Goal: Task Accomplishment & Management: Manage account settings

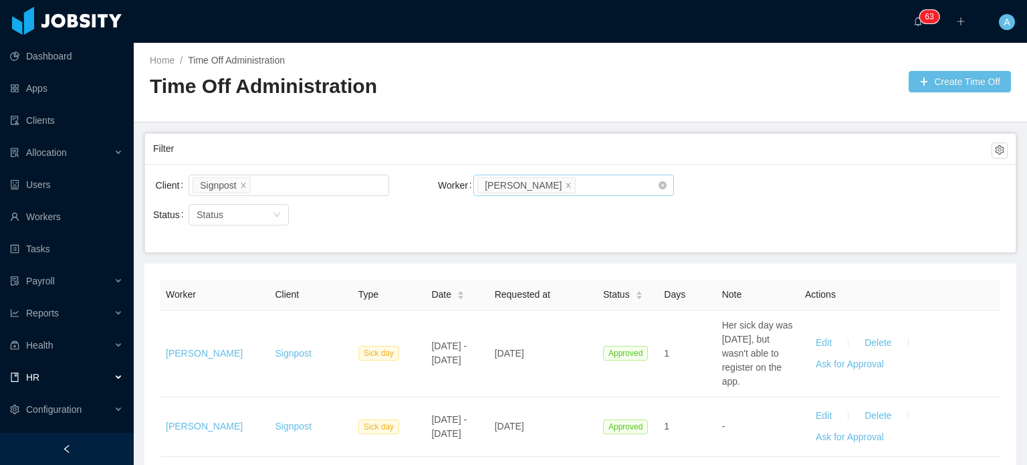
scroll to position [101, 0]
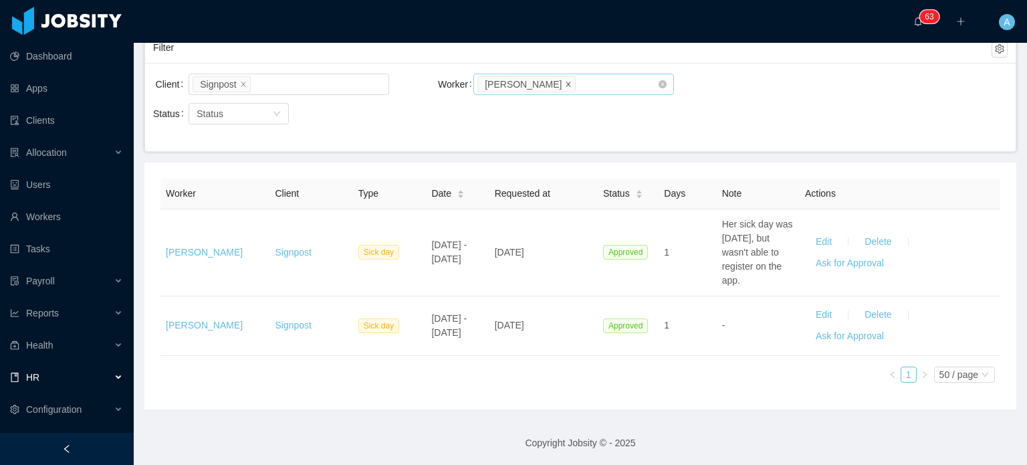
click at [565, 83] on icon "icon: close" at bounding box center [568, 83] width 7 height 7
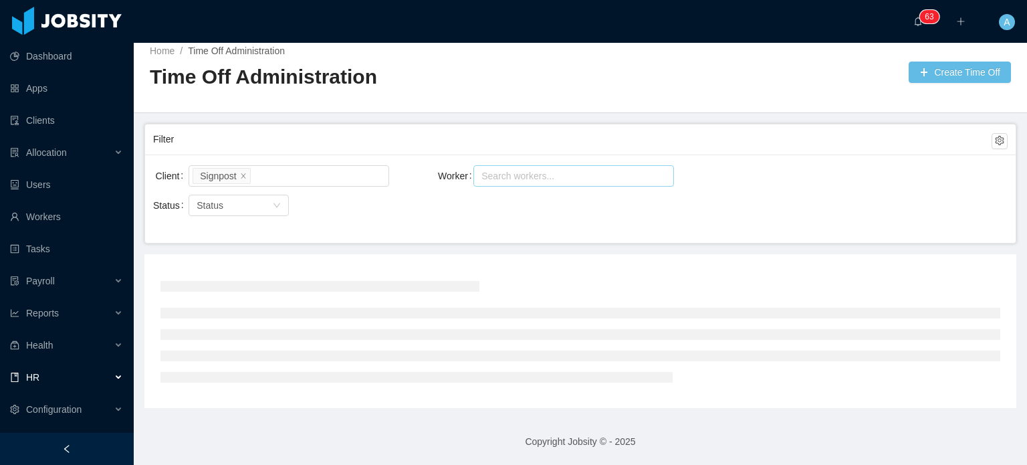
scroll to position [8, 0]
click at [528, 185] on div "Search workers..." at bounding box center [568, 177] width 183 height 20
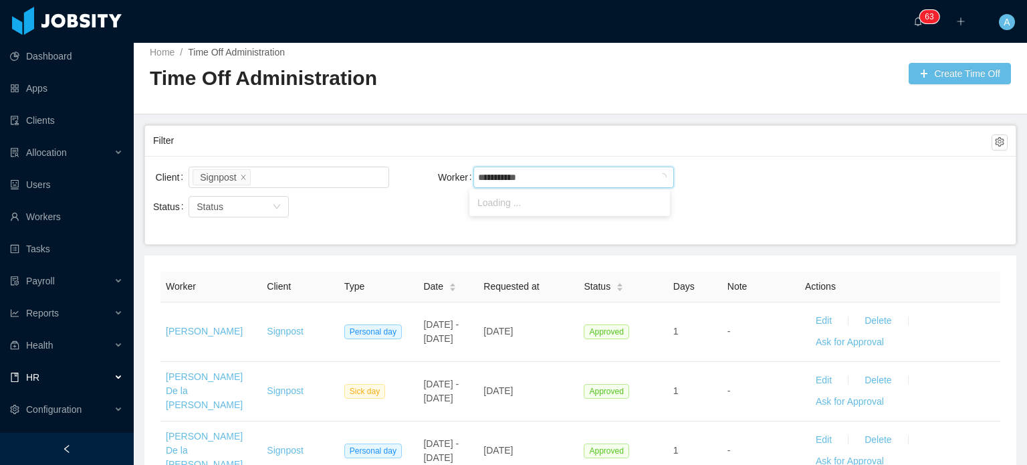
type input "**********"
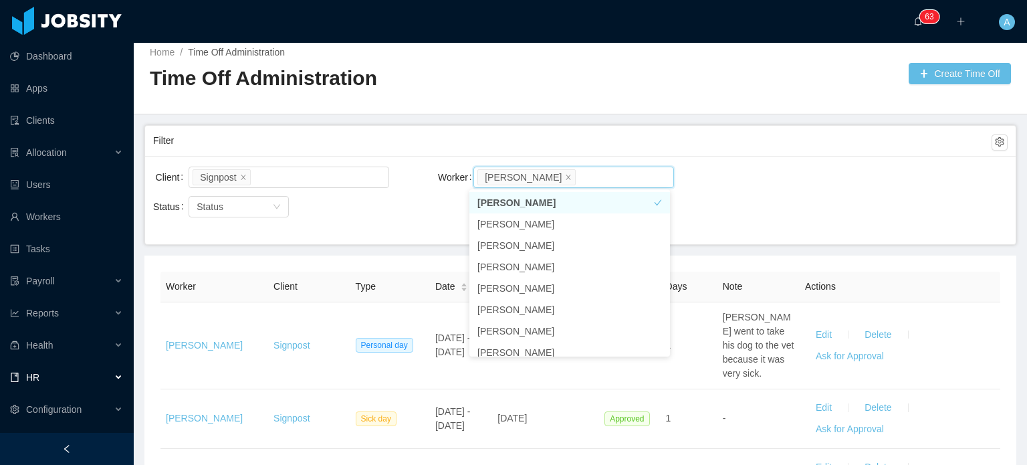
click at [844, 96] on div "Home / Time Off Administration / Time Off Administration Create Time Off" at bounding box center [580, 75] width 893 height 80
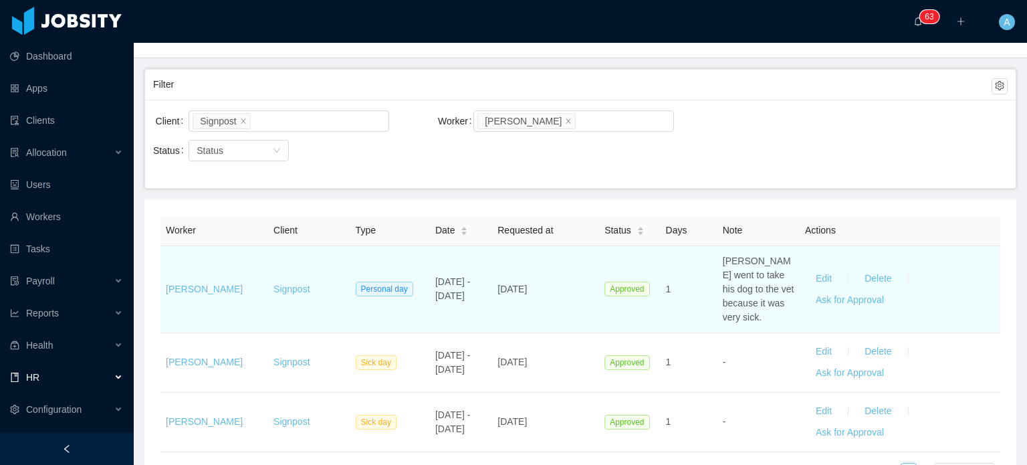
scroll to position [56, 0]
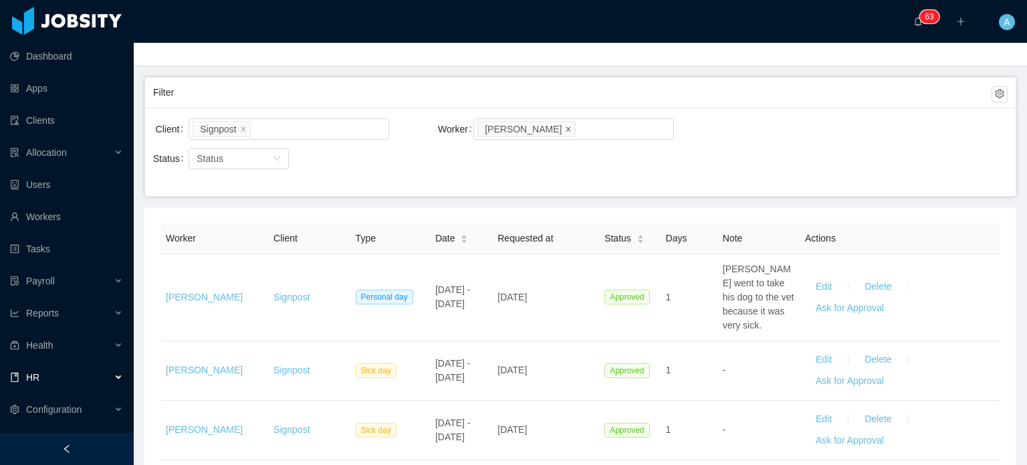
click at [572, 128] on icon "icon: close" at bounding box center [568, 128] width 7 height 7
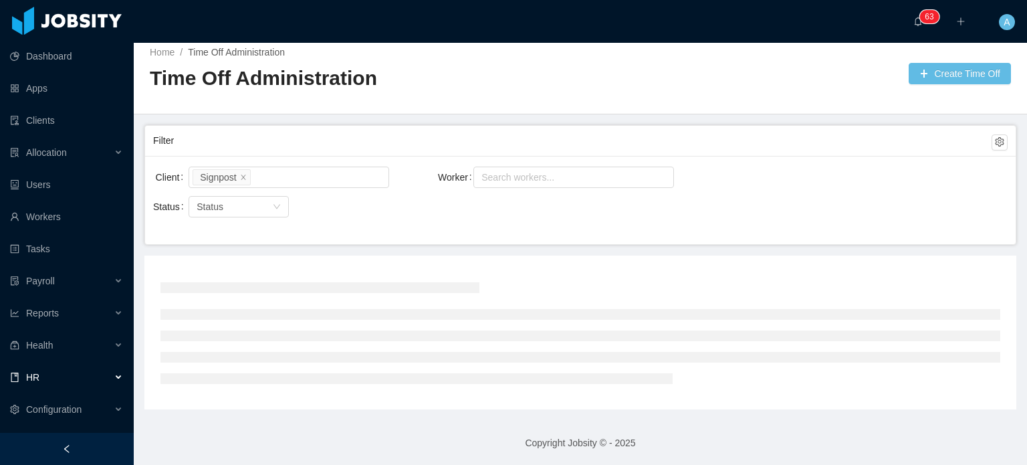
scroll to position [56, 0]
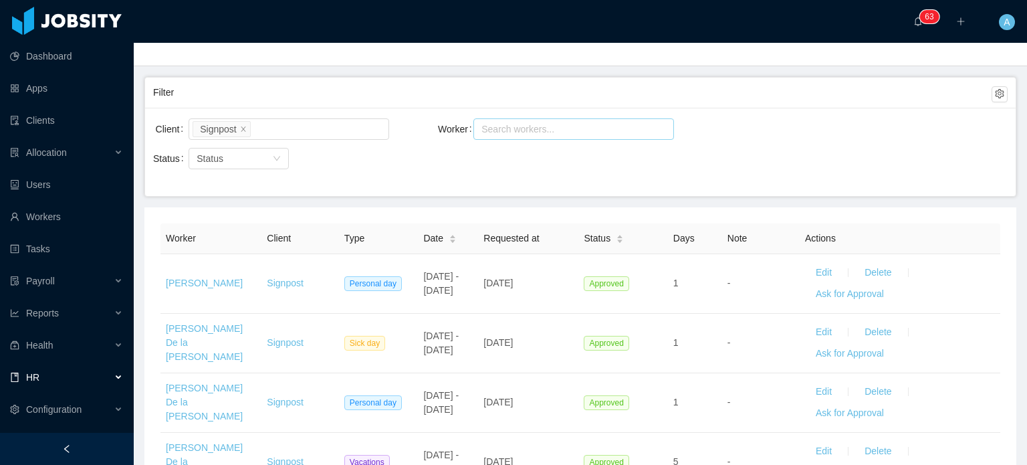
click at [511, 138] on div "Search workers..." at bounding box center [573, 128] width 201 height 21
type input "**"
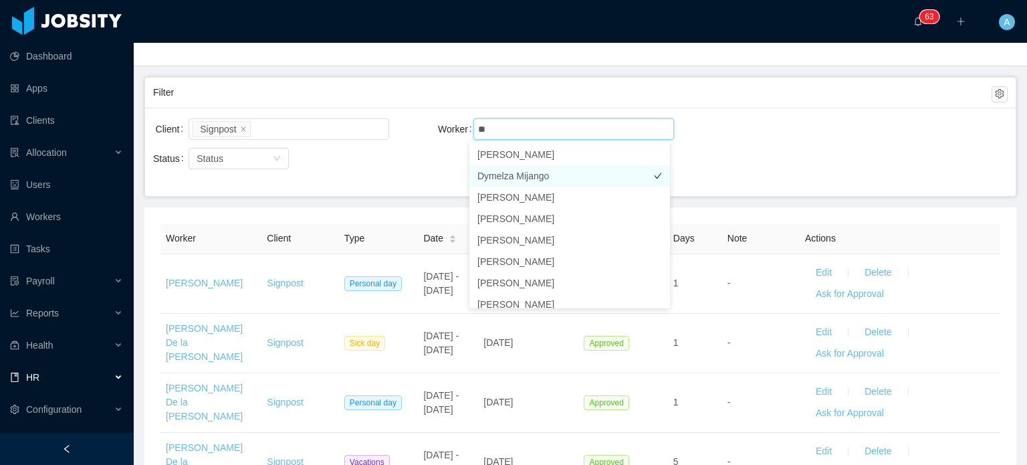
click at [506, 181] on li "Dymelza Mijango" at bounding box center [569, 175] width 201 height 21
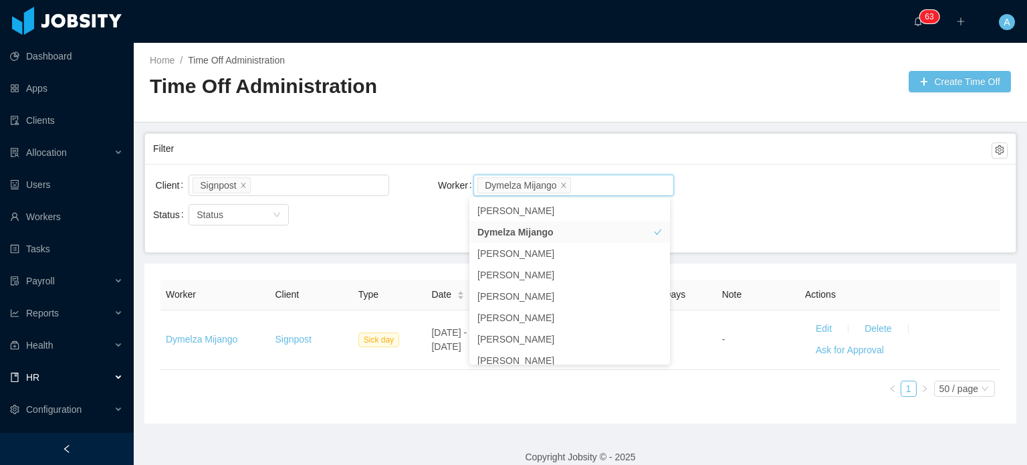
click at [741, 224] on div "Client Signpost Worker Search workers... Dymelza [PERSON_NAME] Status Status" at bounding box center [580, 208] width 871 height 88
